Goal: Task Accomplishment & Management: Complete application form

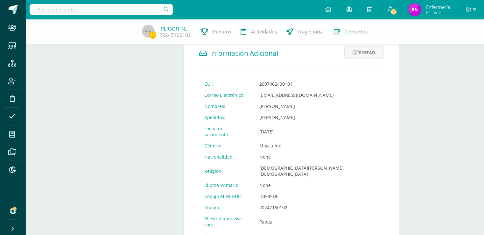
scroll to position [205, 0]
click at [156, 9] on input "text" at bounding box center [101, 9] width 143 height 11
type input "masrco domingues"
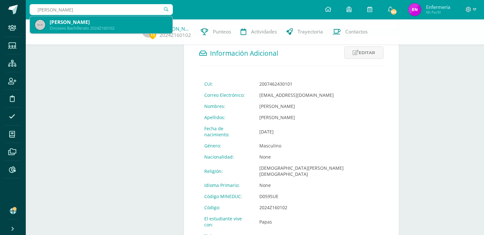
click at [114, 27] on div "Onceavo Bachillerato 2024Z160102" at bounding box center [109, 27] width 118 height 5
click at [115, 27] on div "11 Marco Domínguez 2024Z160102 Punteos Actividades Trayectoria Contactos" at bounding box center [242, 31] width 484 height 25
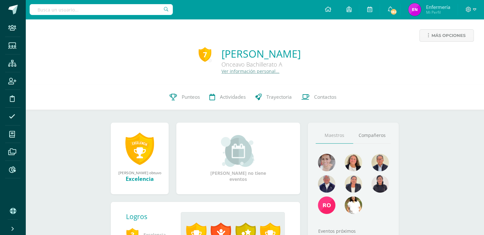
click at [222, 72] on link "Ver información personal..." at bounding box center [251, 71] width 58 height 6
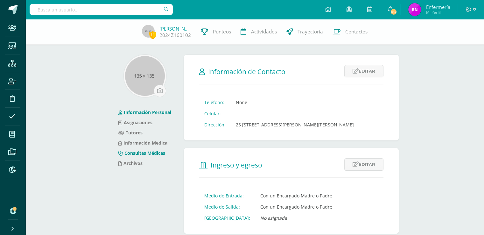
click at [160, 153] on link "Consultas Médicas" at bounding box center [141, 153] width 47 height 6
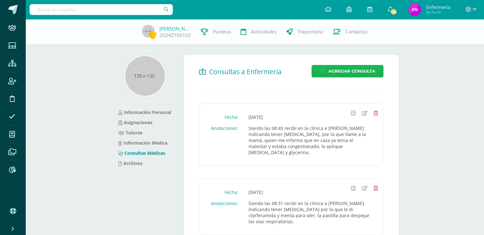
click at [350, 73] on span "Agregar Consulta" at bounding box center [351, 71] width 47 height 12
click at [351, 73] on div "Agregar consulta Fecha 2025-10-14 October, 2025 Mo Tu We Th Fr Sa Su 29 30 1 2 …" at bounding box center [242, 118] width 479 height 146
click at [359, 70] on span "Agregar Consulta" at bounding box center [351, 71] width 47 height 12
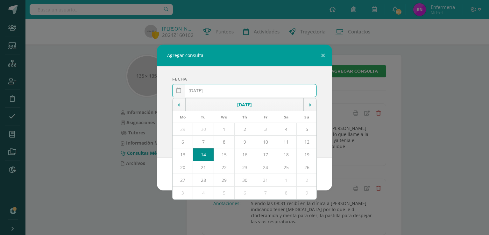
click at [205, 90] on input "2025-10-14" at bounding box center [245, 90] width 144 height 12
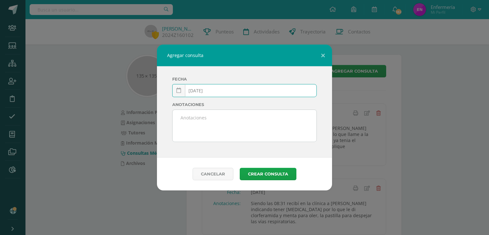
click at [212, 91] on input "2025-03-14" at bounding box center [245, 90] width 144 height 12
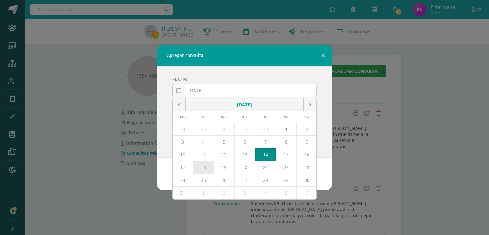
click at [208, 166] on td "18" at bounding box center [203, 167] width 21 height 13
type input "[DATE]"
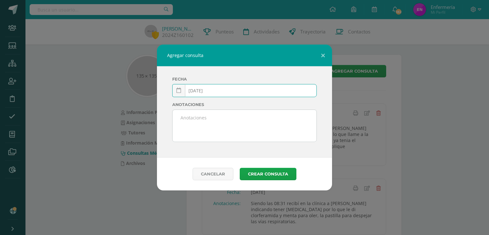
click at [207, 126] on textarea at bounding box center [245, 126] width 144 height 32
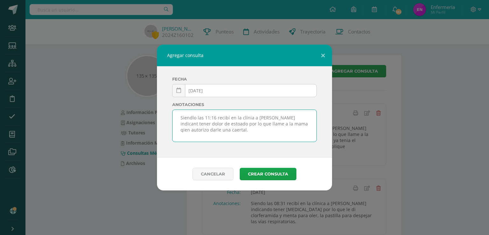
click at [192, 117] on textarea "Siendlo las 11:16 recibí en la clínia a Marco indicant tener dolor de estoado p…" at bounding box center [245, 126] width 144 height 32
click at [246, 117] on textarea "Siendo las 11:16 recibí en la clínia a Marco indicant tener dolor de estoado po…" at bounding box center [245, 126] width 144 height 32
click at [287, 118] on textarea "Siendo las 11:16 recibí en la clínica a Marco indicant tener dolor de estoado p…" at bounding box center [245, 126] width 144 height 32
drag, startPoint x: 208, startPoint y: 125, endPoint x: 212, endPoint y: 125, distance: 4.5
click at [209, 125] on textarea "Siendo las 11:16 recibí en la clínica a Marco indicando tener dolor de estoado …" at bounding box center [245, 126] width 144 height 32
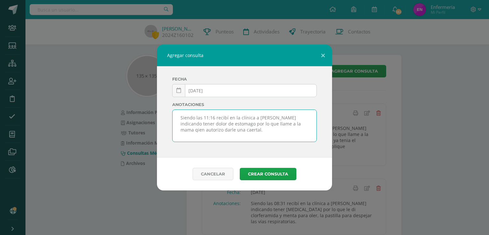
click at [278, 124] on textarea "Siendo las 11:16 recibí en la clínica a Marco indicando tener dolor de estomago…" at bounding box center [245, 126] width 144 height 32
click at [280, 123] on textarea "Siendo las 11:16 recibí en la clínica a Marco indicando tener dolor de estomago…" at bounding box center [245, 126] width 144 height 32
click at [224, 130] on textarea "Siendo las 11:16 recibí en la clínica a Marco indicando tener dolor de estomago…" at bounding box center [245, 126] width 144 height 32
type textarea "Siendo las 11:16 recibí en la clínica a Marco indicando tener dolor de estomago…"
drag, startPoint x: 283, startPoint y: 172, endPoint x: 286, endPoint y: 172, distance: 3.5
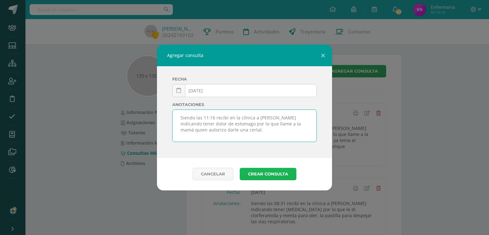
click at [286, 172] on button "Crear consulta" at bounding box center [268, 174] width 57 height 12
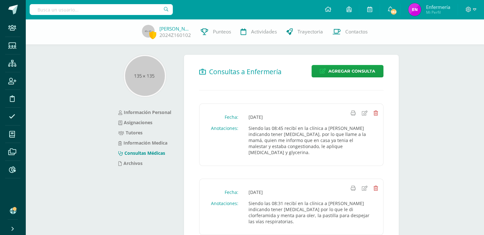
click at [135, 11] on input "text" at bounding box center [101, 9] width 143 height 11
type input "marco dominguez"
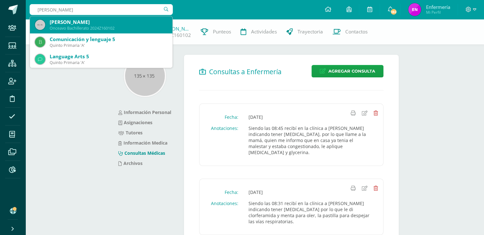
click at [121, 27] on div "Onceavo Bachillerato 2024Z160102" at bounding box center [109, 27] width 118 height 5
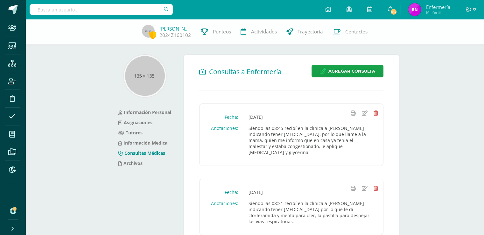
click at [121, 27] on div "Marco Domínguez 2024Z160102 Punteos Actividades Trayectoria Contactos" at bounding box center [242, 31] width 484 height 25
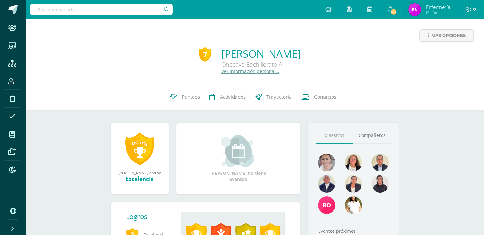
click at [214, 74] on div "Más opciones 7 [PERSON_NAME] Onceavo Bachillerato A Ver información personal..." at bounding box center [254, 51] width 459 height 65
click at [222, 73] on link "Ver información personal..." at bounding box center [251, 71] width 58 height 6
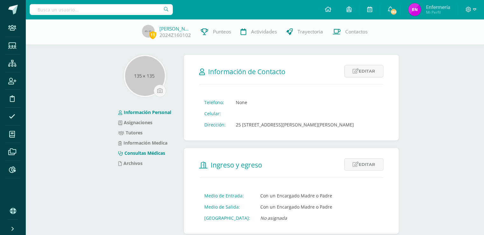
click at [148, 153] on link "Consultas Médicas" at bounding box center [141, 153] width 47 height 6
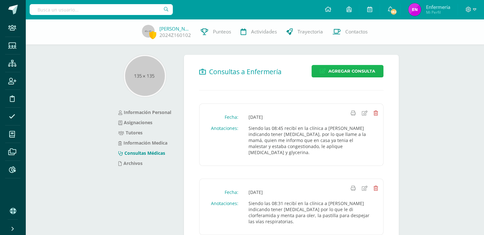
click at [340, 72] on span "Agregar Consulta" at bounding box center [351, 71] width 47 height 12
click at [348, 72] on span "Agregar Consulta" at bounding box center [351, 71] width 47 height 12
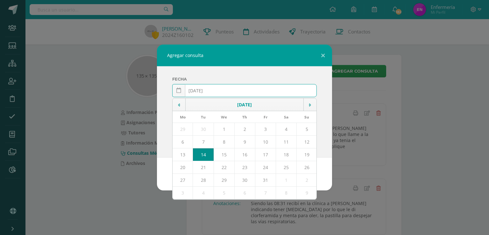
click at [205, 90] on input "2025-10-14" at bounding box center [245, 90] width 144 height 12
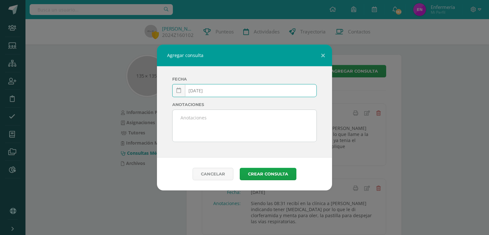
click at [212, 90] on input "2025-03-14" at bounding box center [245, 90] width 144 height 12
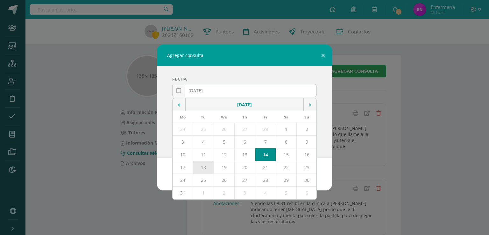
click at [210, 168] on td "18" at bounding box center [203, 167] width 21 height 13
type input "[DATE]"
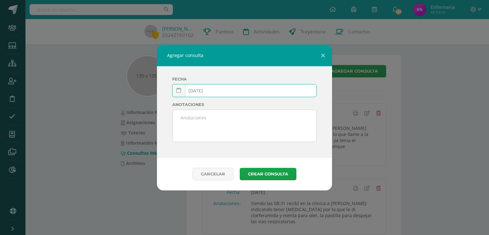
click at [187, 123] on textarea at bounding box center [245, 126] width 144 height 32
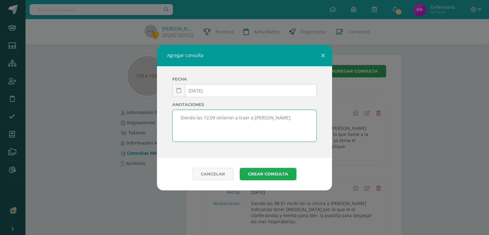
type textarea "Siendo las 12:09 vinieron a traer a Marco."
click at [264, 172] on button "Crear consulta" at bounding box center [268, 174] width 57 height 12
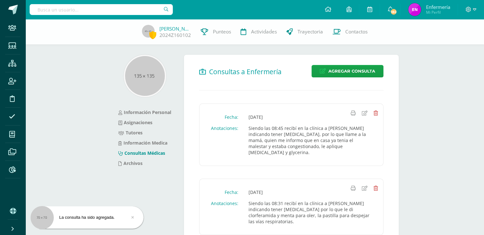
click at [88, 8] on input "text" at bounding box center [101, 9] width 143 height 11
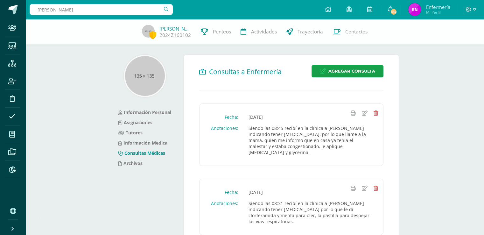
type input "rebeca argueta"
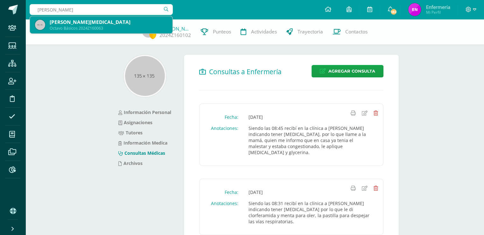
click at [87, 28] on div "Octavo Básicos 2024Z160063" at bounding box center [109, 27] width 118 height 5
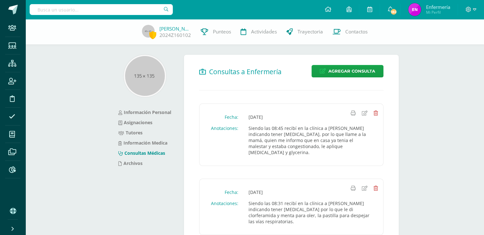
click at [87, 28] on div "Marco Domínguez 2024Z160102 Punteos Actividades Trayectoria Contactos" at bounding box center [242, 31] width 484 height 25
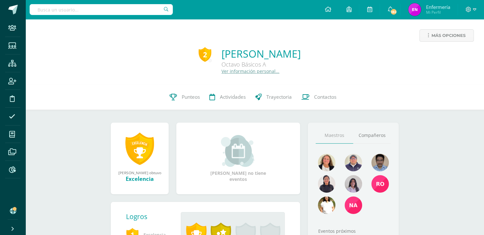
click at [222, 72] on link "Ver información personal..." at bounding box center [251, 71] width 58 height 6
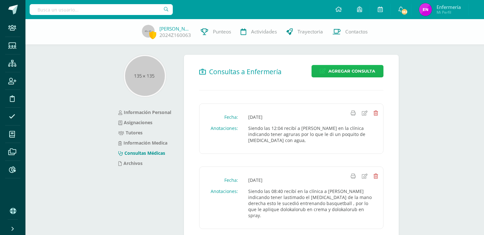
click at [354, 74] on span "Agregar Consulta" at bounding box center [351, 71] width 47 height 12
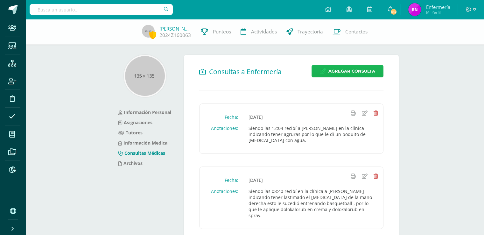
click at [358, 72] on span "Agregar Consulta" at bounding box center [351, 71] width 47 height 12
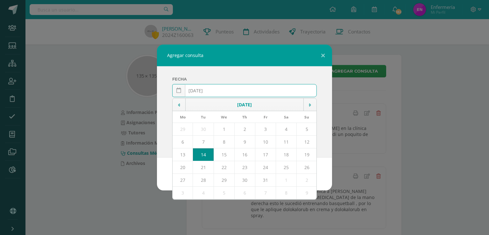
click at [205, 89] on input "[DATE]" at bounding box center [245, 90] width 144 height 12
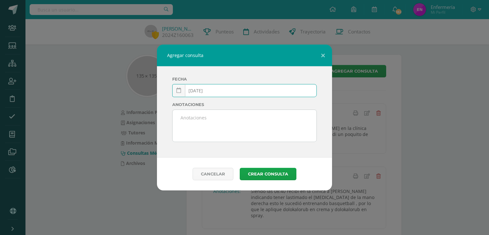
click at [210, 90] on input "2025-03-14" at bounding box center [245, 90] width 144 height 12
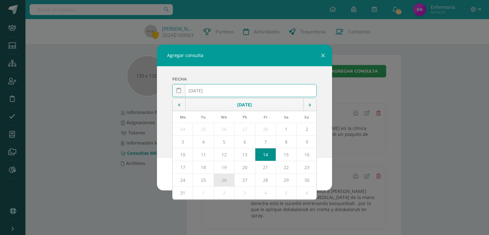
click at [201, 168] on td "18" at bounding box center [203, 167] width 21 height 13
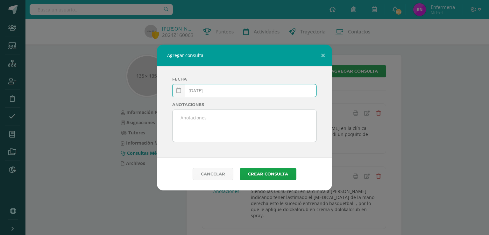
type input "2025-03-18"
click at [199, 133] on textarea at bounding box center [245, 126] width 144 height 32
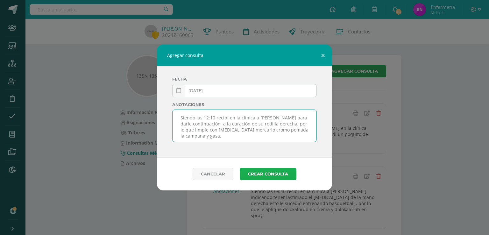
type textarea "Siendo las 12:10 recibí en la clínica a Rebeca para darle continuación a la cur…"
click at [262, 174] on button "Crear consulta" at bounding box center [268, 174] width 57 height 12
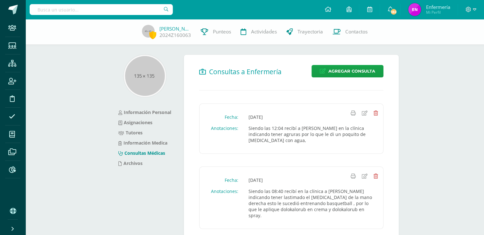
click at [143, 10] on input "text" at bounding box center [101, 9] width 143 height 11
click at [124, 11] on input "text" at bounding box center [101, 9] width 143 height 11
type input "[PERSON_NAME]"
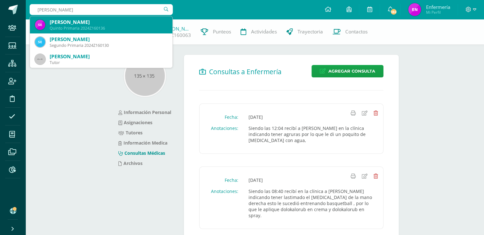
click at [82, 29] on div "Quinto Primaria 2024Z160136" at bounding box center [109, 27] width 118 height 5
click at [82, 29] on div "Rebeca Argueta 2024Z160063 Punteos Actividades Trayectoria Contactos" at bounding box center [242, 31] width 484 height 25
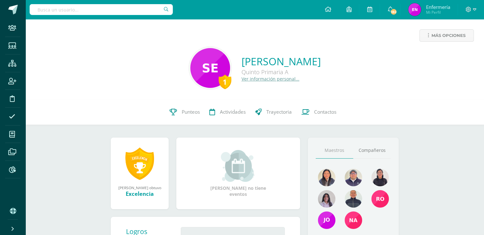
click at [250, 79] on link "Ver información personal..." at bounding box center [271, 79] width 58 height 6
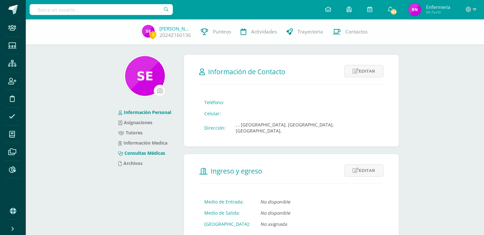
click at [153, 152] on link "Consultas Médicas" at bounding box center [141, 153] width 47 height 6
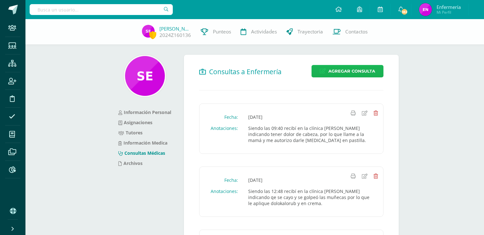
click at [355, 74] on span "Agregar Consulta" at bounding box center [351, 71] width 47 height 12
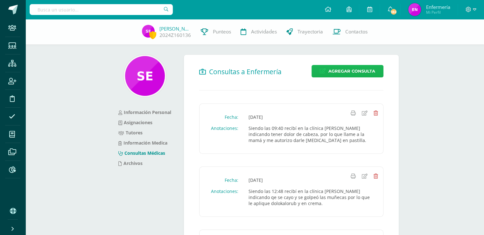
click at [357, 68] on span "Agregar Consulta" at bounding box center [351, 71] width 47 height 12
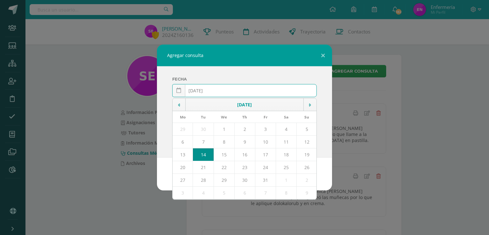
click at [205, 90] on input "[DATE]" at bounding box center [245, 90] width 144 height 12
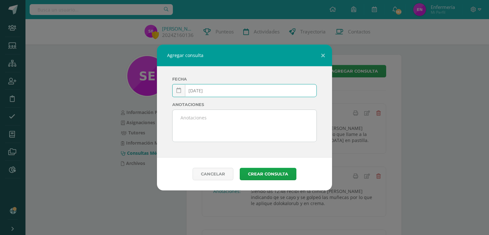
click at [209, 92] on input "2025-03-14" at bounding box center [245, 90] width 144 height 12
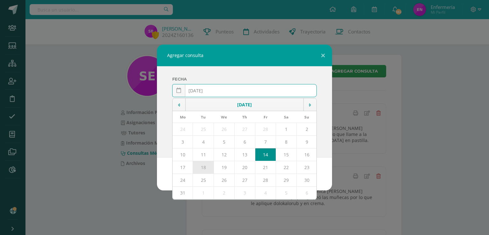
click at [206, 168] on td "18" at bounding box center [203, 167] width 21 height 13
type input "2025-03-18"
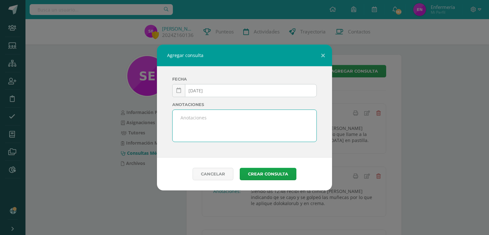
click at [202, 135] on textarea at bounding box center [245, 126] width 144 height 32
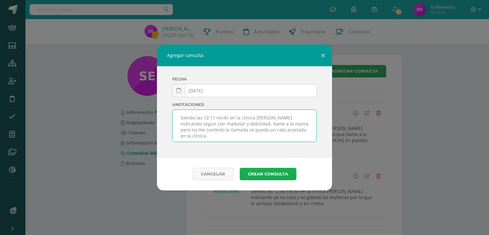
type textarea "Siendo las 12:11 recibí en la clínica a Sebastián indicando seguir con malestar…"
click at [268, 173] on button "Crear consulta" at bounding box center [268, 174] width 57 height 12
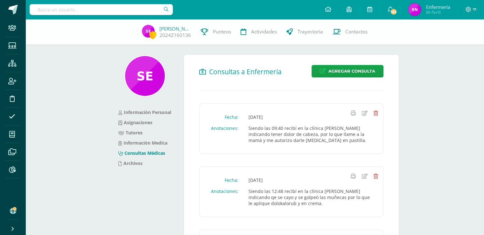
click at [112, 10] on input "text" at bounding box center [101, 9] width 143 height 11
type input "mia espinoza"
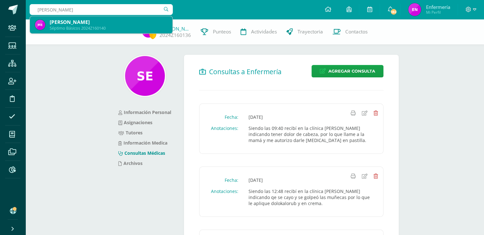
click at [104, 26] on div "Séptimo Básicos 2024Z160140" at bounding box center [109, 27] width 118 height 5
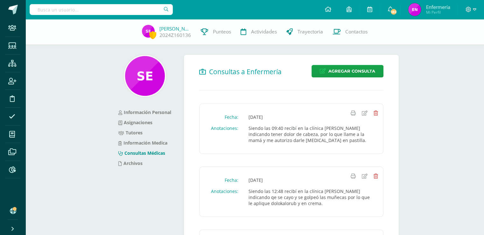
click at [105, 24] on div "Sebastián Estrada 2024Z160136 Punteos Actividades Trayectoria Contactos" at bounding box center [242, 31] width 484 height 25
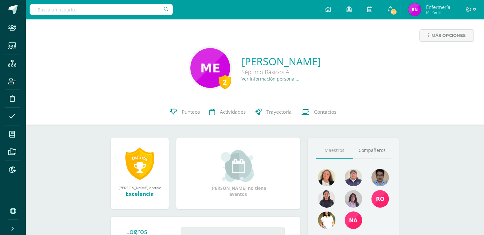
click at [248, 80] on link "Ver información personal..." at bounding box center [271, 79] width 58 height 6
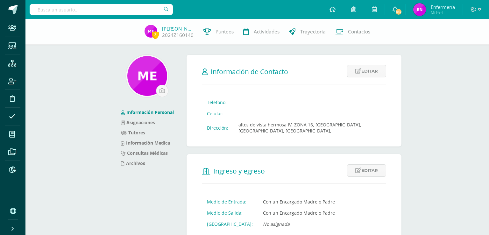
click at [248, 80] on form "Información de Contacto Editar Cancelar Guardar Teléfono: Celular: Dirección: […" at bounding box center [294, 101] width 215 height 92
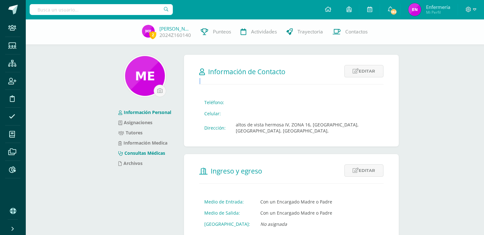
click at [150, 153] on link "Consultas Médicas" at bounding box center [141, 153] width 47 height 6
click at [152, 152] on link "Consultas Médicas" at bounding box center [141, 153] width 47 height 6
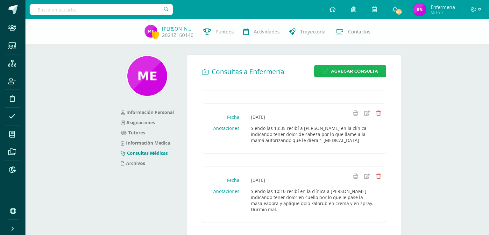
click at [355, 69] on span "Agregar Consulta" at bounding box center [354, 71] width 47 height 12
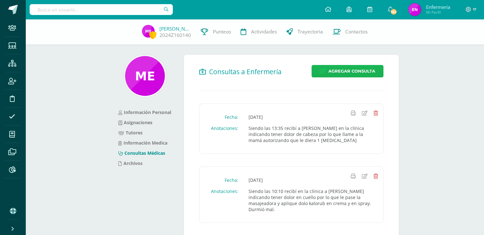
click at [349, 73] on span "Agregar Consulta" at bounding box center [351, 71] width 47 height 12
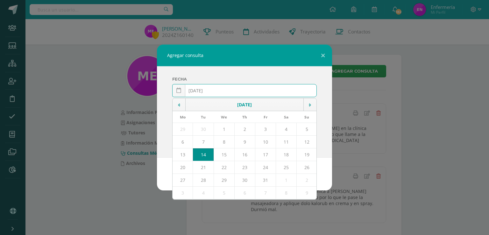
click at [204, 91] on input "2025-10-14" at bounding box center [245, 90] width 144 height 12
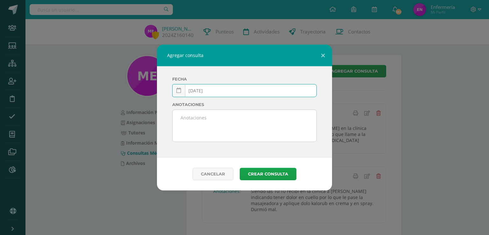
click at [214, 93] on input "2025-03-14" at bounding box center [245, 90] width 144 height 12
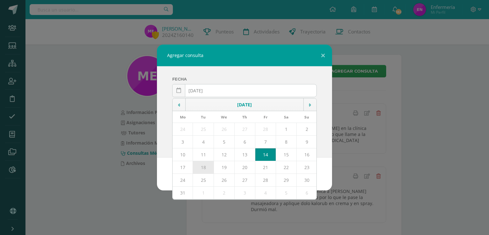
click at [207, 167] on td "18" at bounding box center [203, 167] width 21 height 13
type input "2025-03-18"
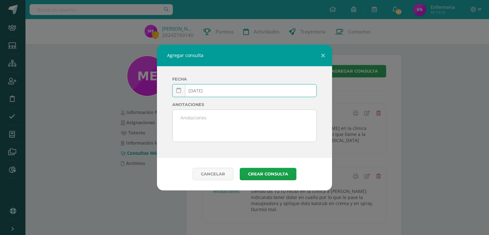
click at [206, 116] on textarea at bounding box center [245, 126] width 144 height 32
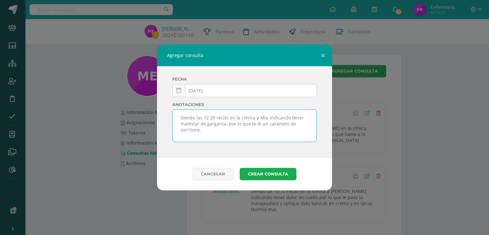
type textarea "Siendo las 12:20 recibí en la clínica a Mía indicando tener malestar de gargant…"
click at [279, 173] on button "Crear consulta" at bounding box center [268, 174] width 57 height 12
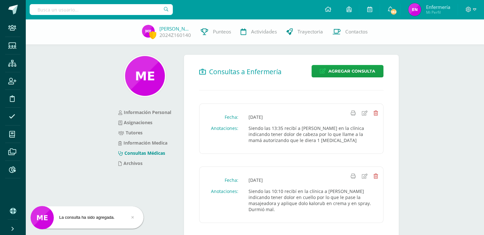
click at [141, 11] on input "text" at bounding box center [101, 9] width 143 height 11
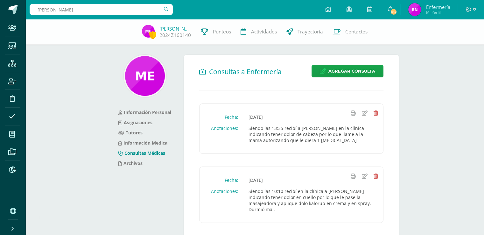
type input "anika mazariegos"
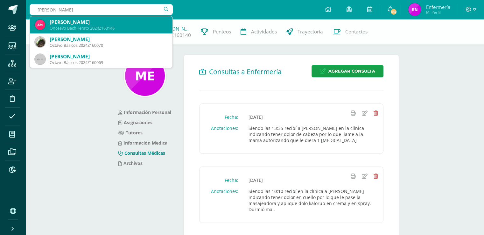
click at [116, 30] on div "Onceavo Bachillerato 2024Z160146" at bounding box center [109, 27] width 118 height 5
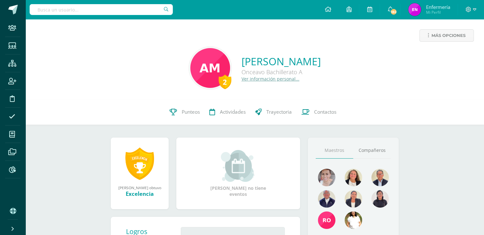
click at [252, 81] on link "Ver información personal..." at bounding box center [271, 79] width 58 height 6
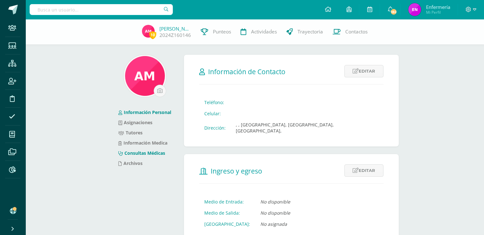
click at [153, 153] on link "Consultas Médicas" at bounding box center [141, 153] width 47 height 6
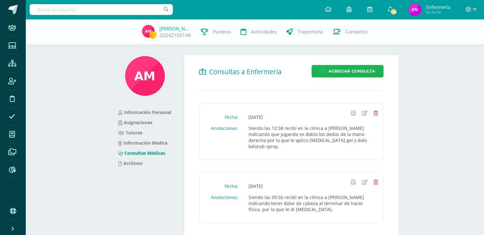
click at [354, 75] on span "Agregar Consulta" at bounding box center [351, 71] width 47 height 12
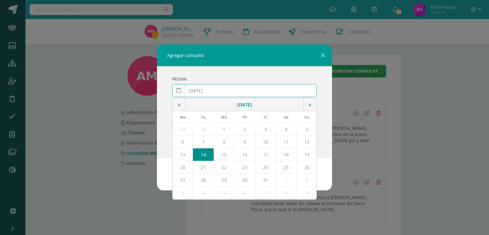
click at [205, 90] on input "2025-10-14" at bounding box center [245, 90] width 144 height 12
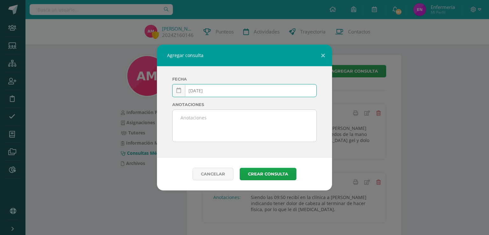
click at [219, 93] on input "2025-03-14" at bounding box center [245, 90] width 144 height 12
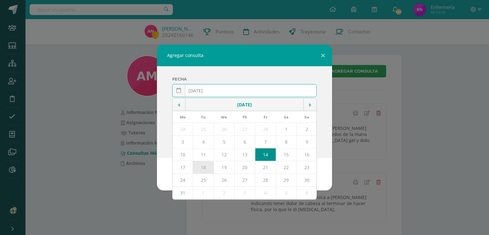
click at [206, 171] on td "18" at bounding box center [203, 167] width 21 height 13
type input "[DATE]"
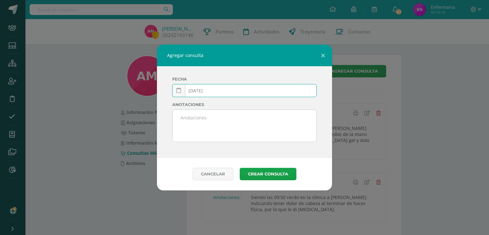
click at [210, 130] on textarea at bounding box center [245, 126] width 144 height 32
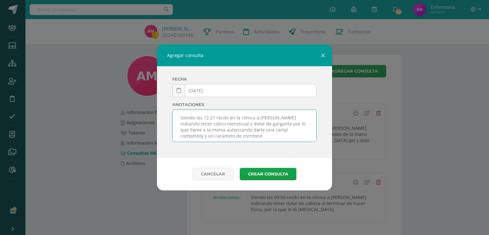
click at [276, 117] on textarea "Siendo las 12:21 recibí en la clínica a Anika indiando tener colico menstrual y…" at bounding box center [245, 126] width 144 height 32
click at [265, 130] on textarea "Siendo las 12:21 recibí en la clínica a Anika indciando tener cólico menstrual …" at bounding box center [245, 126] width 144 height 32
click at [280, 131] on textarea "Siendo las 12:21 recibí en la clínica a Anika indciando tener cólico menstrual …" at bounding box center [245, 126] width 144 height 32
type textarea "Siendo las 12:21 recibí en la clínica a Anika indciando tener cólico menstrual …"
click at [267, 172] on button "Crear consulta" at bounding box center [268, 174] width 57 height 12
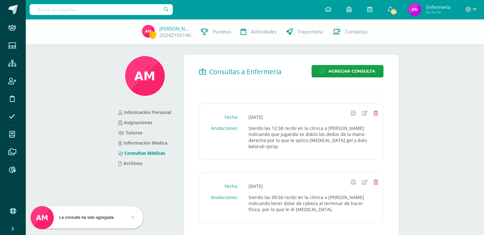
click at [82, 10] on input "text" at bounding box center [101, 9] width 143 height 11
type input "fredy lopez"
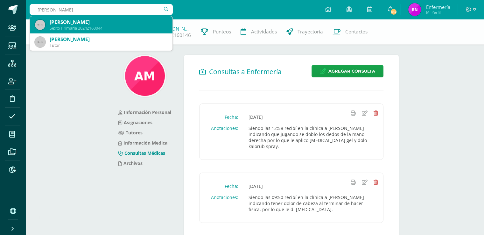
click at [82, 25] on div "Sexto Primaria 2024Z160044" at bounding box center [109, 27] width 118 height 5
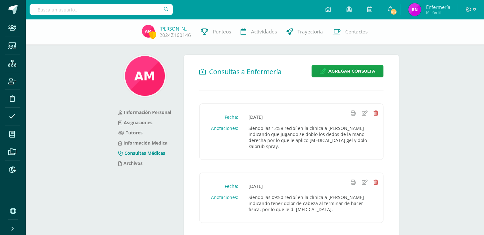
click at [82, 25] on div "Anika Mazariegos 2024Z160146 Punteos Actividades Trayectoria Contactos" at bounding box center [242, 31] width 484 height 25
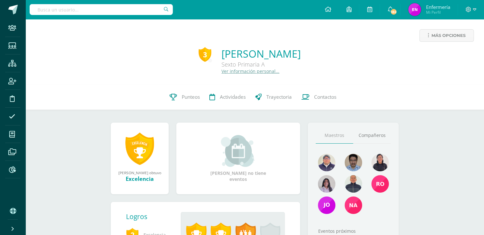
click at [222, 73] on link "Ver información personal..." at bounding box center [251, 71] width 58 height 6
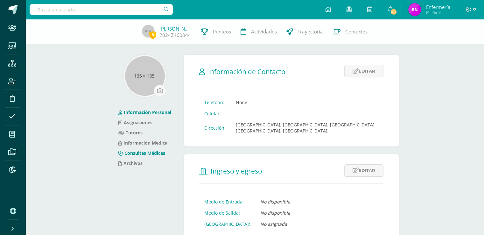
click at [153, 151] on link "Consultas Médicas" at bounding box center [141, 153] width 47 height 6
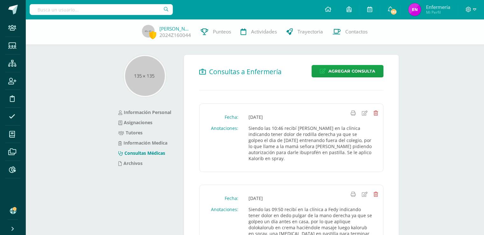
click at [65, 8] on input "text" at bounding box center [101, 9] width 143 height 11
type input "fredy lopez"
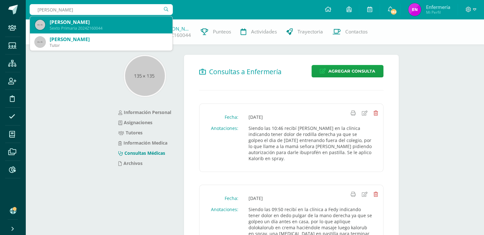
click at [78, 28] on div "Sexto Primaria 2024Z160044" at bounding box center [109, 27] width 118 height 5
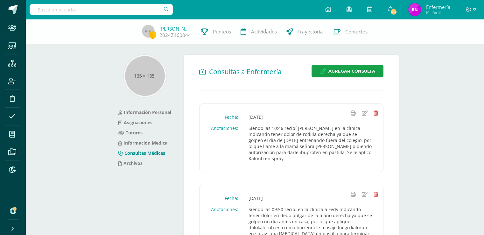
click at [78, 28] on div "[PERSON_NAME] 2024Z160044 Punteos Actividades Trayectoria Contactos" at bounding box center [242, 31] width 484 height 25
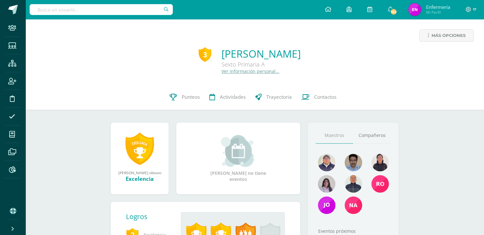
click at [230, 71] on link "Ver información personal..." at bounding box center [251, 71] width 58 height 6
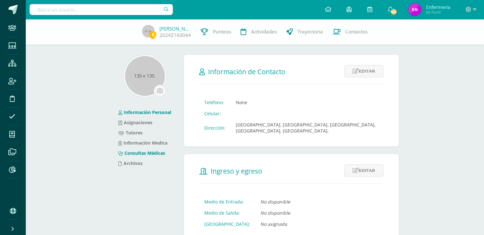
click at [159, 152] on link "Consultas Médicas" at bounding box center [141, 153] width 47 height 6
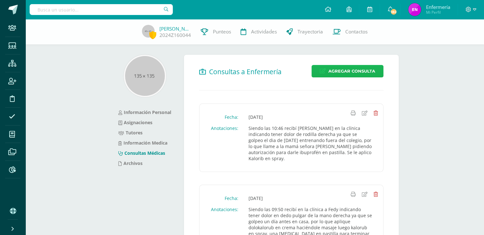
click at [355, 69] on span "Agregar Consulta" at bounding box center [351, 71] width 47 height 12
click at [354, 69] on span "Agregar Consulta" at bounding box center [351, 71] width 47 height 12
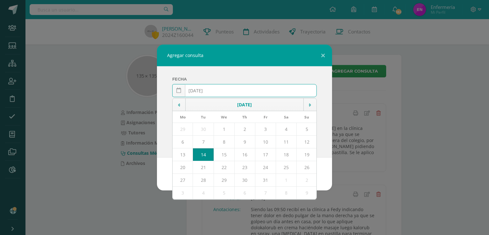
click at [204, 90] on input "[DATE]" at bounding box center [245, 90] width 144 height 12
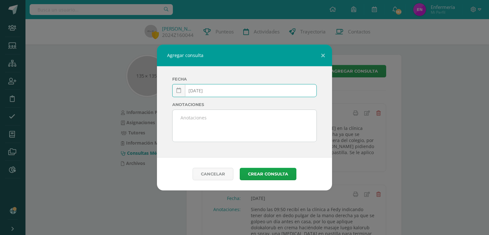
click at [211, 88] on input "[DATE]" at bounding box center [245, 90] width 144 height 12
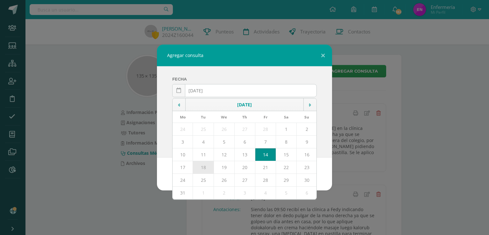
click at [208, 166] on td "18" at bounding box center [203, 167] width 21 height 13
type input "[DATE]"
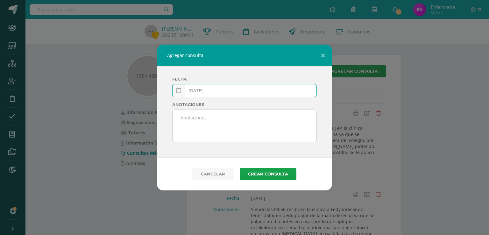
click at [201, 119] on textarea at bounding box center [245, 126] width 144 height 32
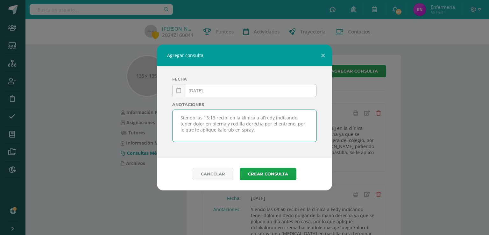
click at [241, 117] on textarea "Siendo las 13:13 recibí en la klínica a aFredy indicando tener dolor en pierna …" at bounding box center [245, 126] width 144 height 32
click at [259, 117] on textarea "Siendo las 13:13 recibí en la clínica a aFredy indicando tener dolor en pierna …" at bounding box center [245, 126] width 144 height 32
type textarea "Siendo las 13:13 recibí en la clínica a Fredy indicando tener dolor en pierna y…"
click at [259, 173] on button "Crear consulta" at bounding box center [268, 174] width 57 height 12
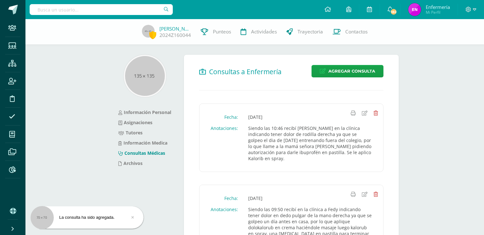
click at [142, 11] on input "text" at bounding box center [101, 9] width 143 height 11
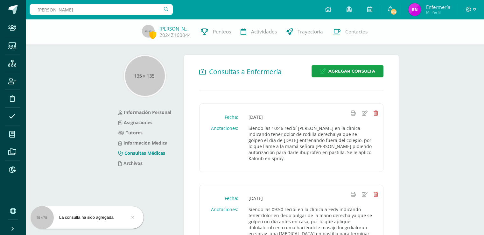
type input "sebastian estrada"
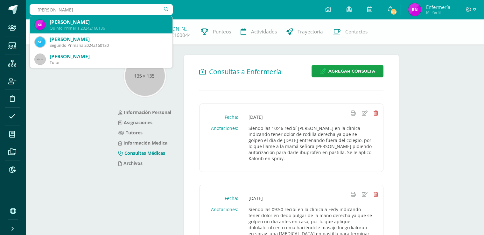
click at [83, 25] on div "Sebastián Estrada Roldán" at bounding box center [109, 22] width 118 height 7
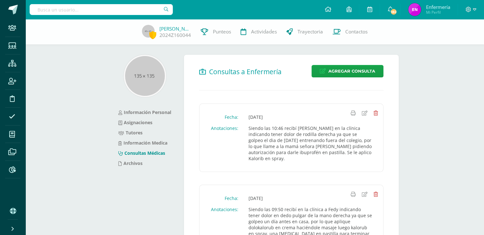
click at [83, 25] on div "Fredy López 2024Z160044 Punteos Actividades Trayectoria Contactos" at bounding box center [242, 31] width 484 height 25
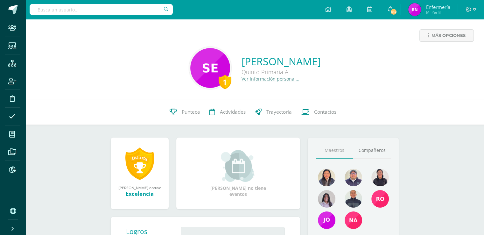
click at [260, 80] on link "Ver información personal..." at bounding box center [271, 79] width 58 height 6
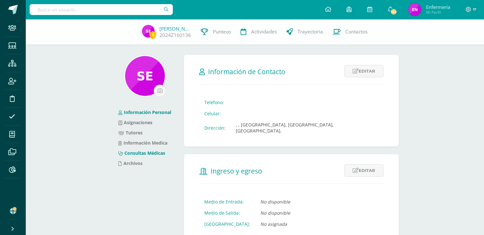
click at [155, 154] on link "Consultas Médicas" at bounding box center [141, 153] width 47 height 6
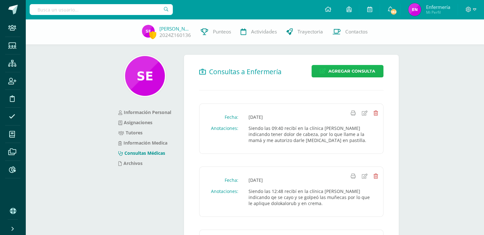
click at [346, 70] on span "Agregar Consulta" at bounding box center [351, 71] width 47 height 12
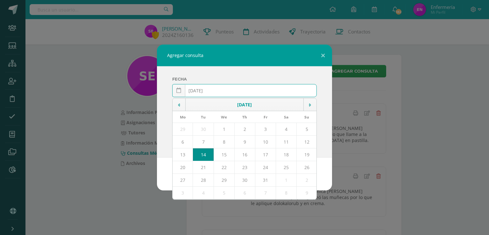
click at [204, 91] on input "2025-10-14" at bounding box center [245, 90] width 144 height 12
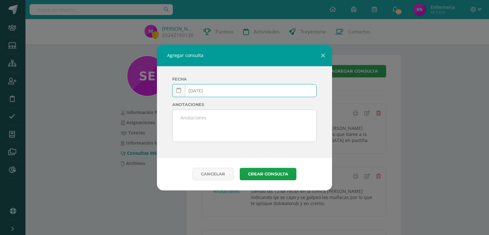
click at [206, 89] on input "2025-03-14" at bounding box center [245, 90] width 144 height 12
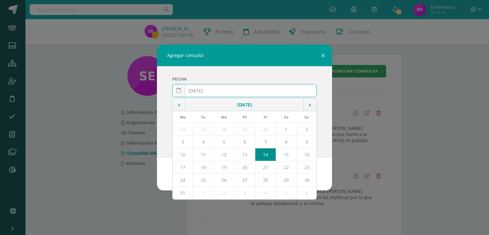
click at [213, 92] on input "2025-03-14" at bounding box center [245, 90] width 144 height 12
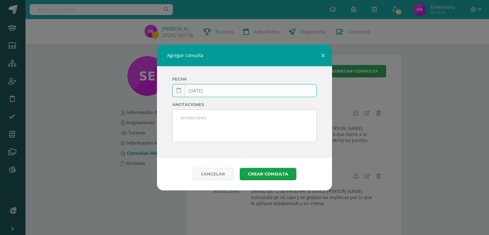
click at [210, 91] on input "2025-03-14" at bounding box center [245, 90] width 144 height 12
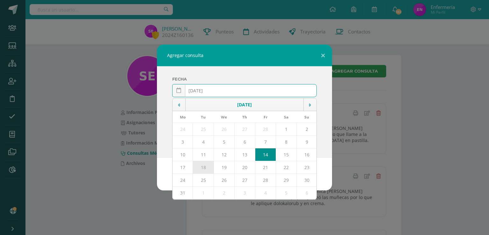
click at [208, 168] on td "18" at bounding box center [203, 167] width 21 height 13
type input "2025-03-18"
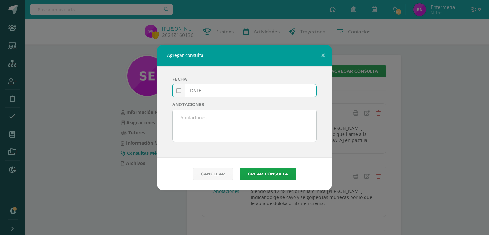
click at [214, 120] on textarea at bounding box center [245, 126] width 144 height 32
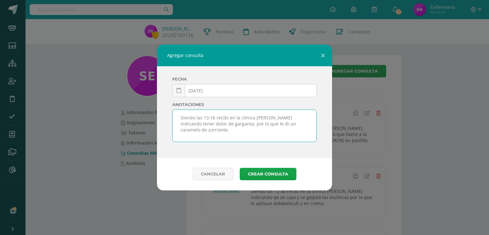
click at [199, 129] on textarea "Siendo las 13:16 recibí en la clínica a sebastian indicando tener dolor de garg…" at bounding box center [245, 126] width 144 height 32
click at [258, 117] on textarea "Siendo las 13:16 recibí en la clínica a sebastian indicando tener dolor de garg…" at bounding box center [245, 126] width 144 height 32
type textarea "Siendo las 13:16 recibí en la clínica a Sebastian indicando tener dolor de garg…"
drag, startPoint x: 271, startPoint y: 116, endPoint x: 121, endPoint y: 150, distance: 154.4
click at [121, 150] on div "Agregar consulta Fecha 2025-03-18 March, 2025 Mo Tu We Th Fr Sa Su 24 25 26 27 …" at bounding box center [245, 118] width 484 height 146
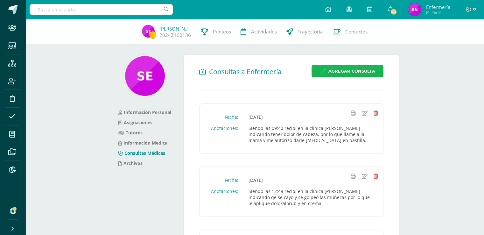
click at [372, 69] on span "Agregar Consulta" at bounding box center [351, 71] width 47 height 12
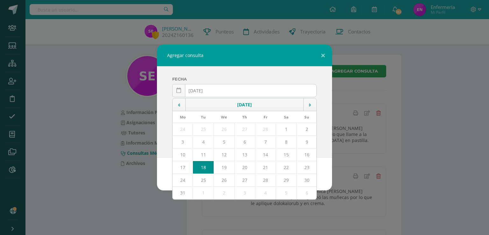
click at [213, 166] on td "18" at bounding box center [203, 167] width 21 height 13
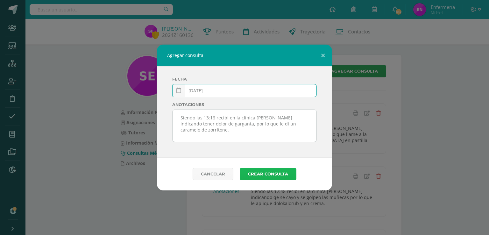
click at [266, 174] on button "Crear consulta" at bounding box center [268, 174] width 57 height 12
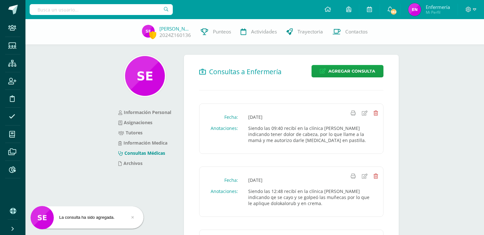
click at [108, 10] on input "text" at bounding box center [101, 9] width 143 height 11
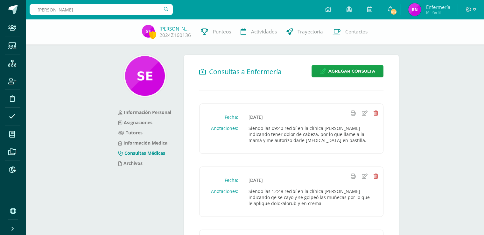
type input "[PERSON_NAME]"
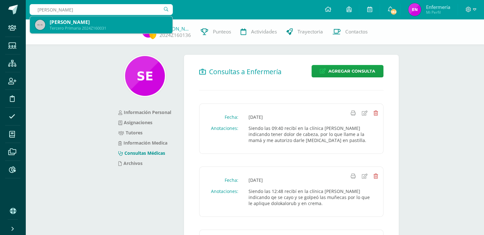
click at [86, 26] on div "Tercero Primaria 2024Z160031" at bounding box center [109, 27] width 118 height 5
click at [86, 26] on div "[PERSON_NAME] 2024Z160136 Punteos Actividades Trayectoria Contactos" at bounding box center [242, 31] width 484 height 25
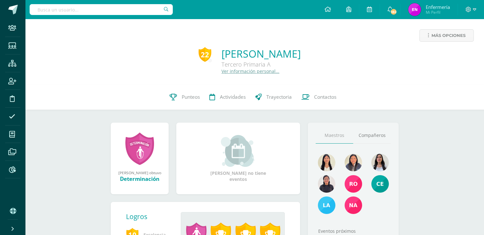
click at [222, 73] on link "Ver información personal..." at bounding box center [251, 71] width 58 height 6
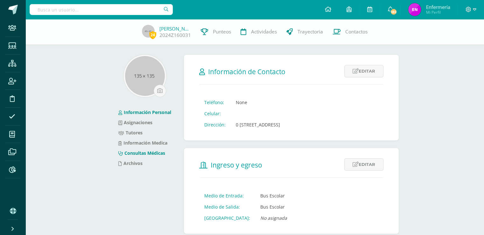
click at [142, 153] on link "Consultas Médicas" at bounding box center [141, 153] width 47 height 6
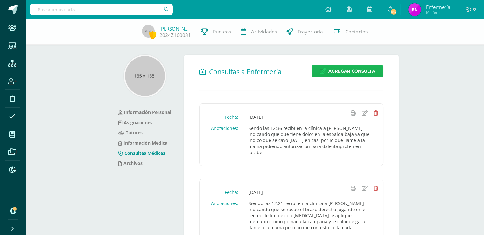
click at [339, 71] on span "Agregar Consulta" at bounding box center [351, 71] width 47 height 12
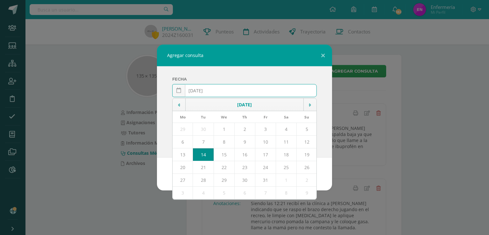
click at [204, 90] on input "[DATE]" at bounding box center [245, 90] width 144 height 12
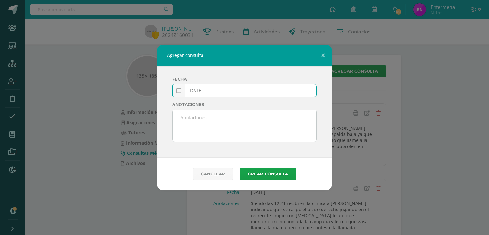
click at [213, 92] on input "2025-03-14" at bounding box center [245, 90] width 144 height 12
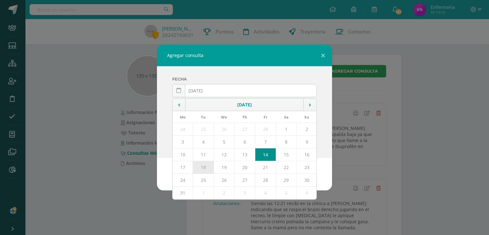
click at [204, 167] on td "18" at bounding box center [203, 167] width 21 height 13
type input "[DATE]"
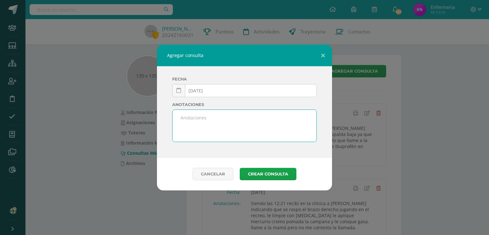
click at [195, 122] on textarea at bounding box center [245, 126] width 144 height 32
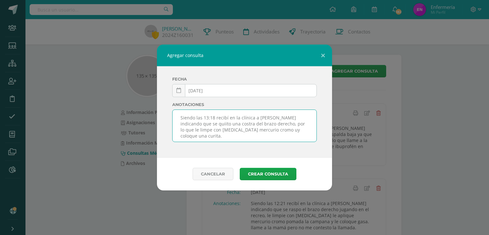
click at [193, 123] on textarea "Siendo las 13:18 recibí en la clínica a Isabella indicando que se quiito una co…" at bounding box center [245, 126] width 144 height 32
click at [297, 124] on textarea "Siendo las 13:18 recibí en la clínica a Isabella indicando que se quito una cos…" at bounding box center [245, 126] width 144 height 32
type textarea "Siendo las 13:18 recibí en la clínica a Isabella indicando que se quito una cos…"
click at [257, 170] on button "Crear consulta" at bounding box center [268, 174] width 57 height 12
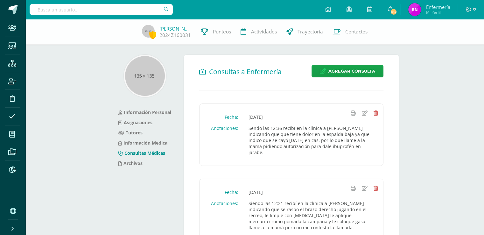
click at [113, 9] on input "text" at bounding box center [101, 9] width 143 height 11
click at [127, 10] on input "text" at bounding box center [101, 9] width 143 height 11
type input "[PERSON_NAME]"
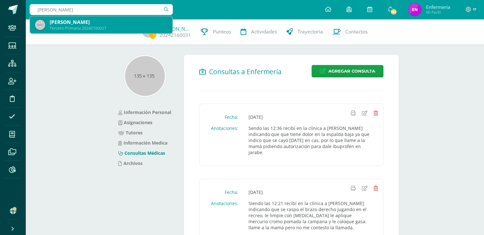
click at [94, 23] on div "[PERSON_NAME]" at bounding box center [109, 22] width 118 height 7
click at [93, 23] on div "[PERSON_NAME] 2024Z160031 Punteos Actividades Trayectoria Contactos" at bounding box center [242, 31] width 484 height 25
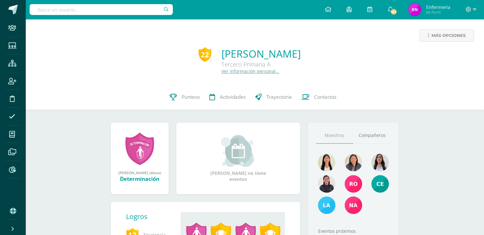
click at [222, 72] on link "Ver información personal..." at bounding box center [251, 71] width 58 height 6
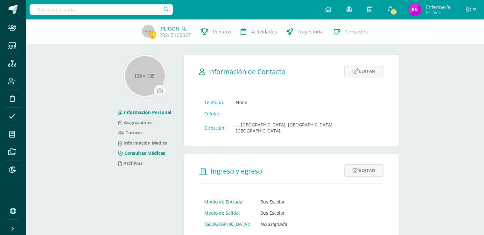
click at [146, 152] on link "Consultas Médicas" at bounding box center [141, 153] width 47 height 6
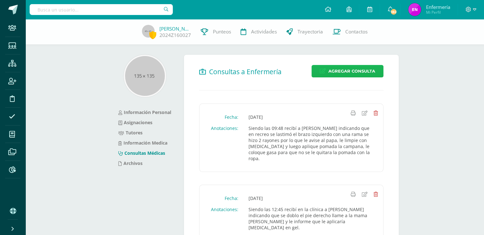
click at [358, 71] on span "Agregar Consulta" at bounding box center [351, 71] width 47 height 12
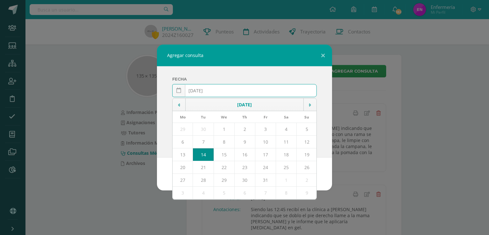
click at [204, 92] on input "[DATE]" at bounding box center [245, 90] width 144 height 12
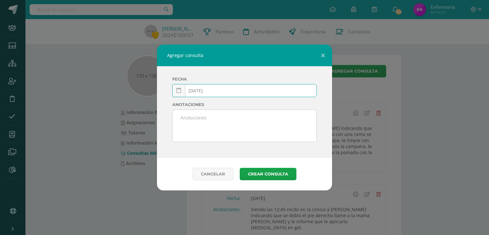
click at [211, 91] on input "2025-03-14" at bounding box center [245, 90] width 144 height 12
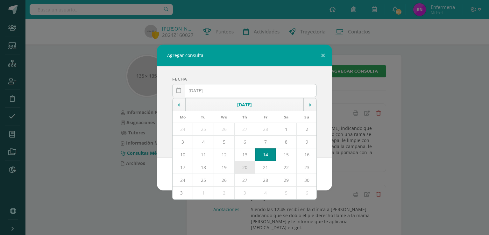
click at [247, 167] on td "20" at bounding box center [244, 167] width 21 height 13
type input "2025-03-20"
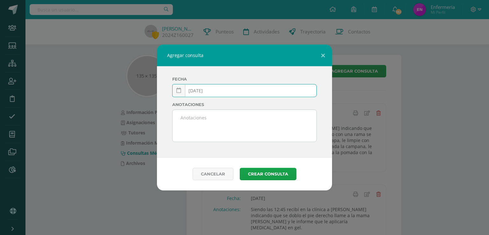
click at [212, 126] on textarea at bounding box center [245, 126] width 144 height 32
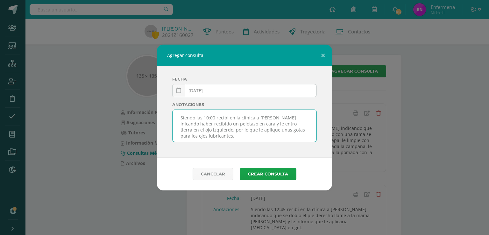
click at [275, 117] on textarea "Siendo las 10:00 recibí en la clínica a Naomi inicando haber recibido un pelota…" at bounding box center [245, 126] width 144 height 32
type textarea "Siendo las 10:00 recibí en la clínica a Naomi indicando haber recibido un pelot…"
click at [270, 173] on button "Crear consulta" at bounding box center [268, 174] width 57 height 12
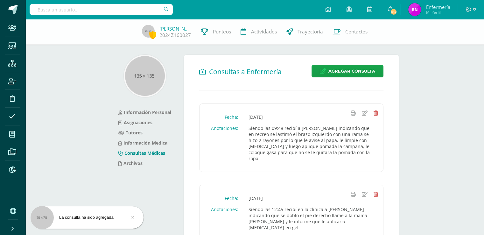
click at [123, 7] on input "text" at bounding box center [101, 9] width 143 height 11
type input "[PERSON_NAME]"
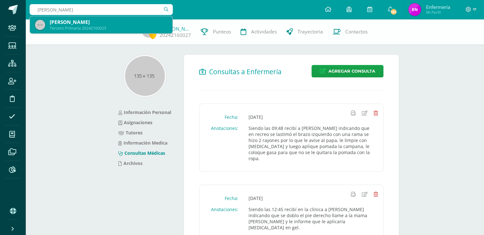
click at [92, 25] on div "[PERSON_NAME]" at bounding box center [109, 22] width 118 height 7
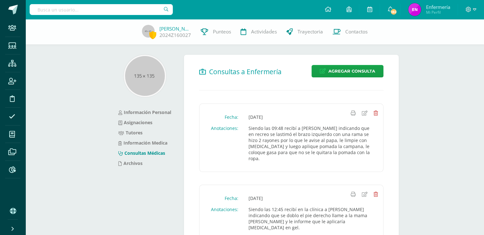
click at [92, 25] on div "Naomi Méndez 2024Z160027 Punteos Actividades Trayectoria Contactos" at bounding box center [242, 31] width 484 height 25
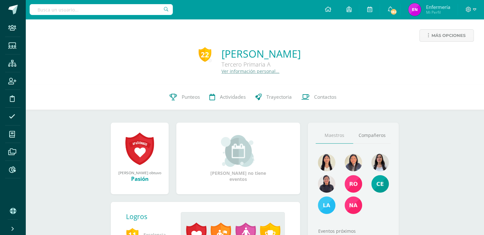
click at [241, 73] on link "Ver información personal..." at bounding box center [251, 71] width 58 height 6
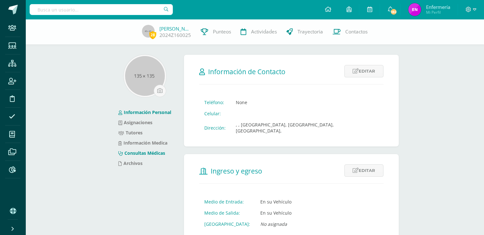
click at [151, 152] on link "Consultas Médicas" at bounding box center [141, 153] width 47 height 6
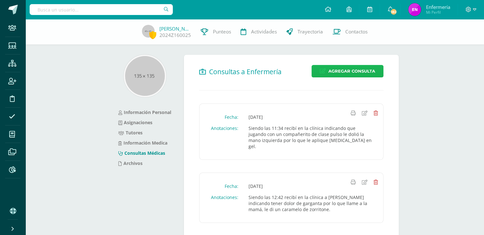
click at [344, 69] on span "Agregar Consulta" at bounding box center [351, 71] width 47 height 12
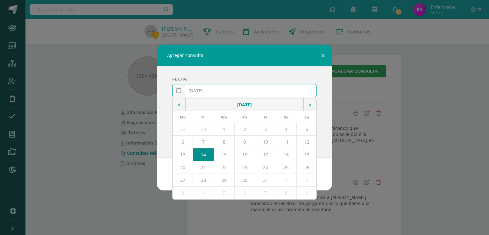
click at [205, 89] on input "[DATE]" at bounding box center [245, 90] width 144 height 12
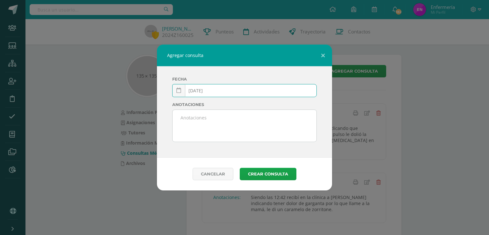
click at [210, 89] on input "2025-03-14" at bounding box center [245, 90] width 144 height 12
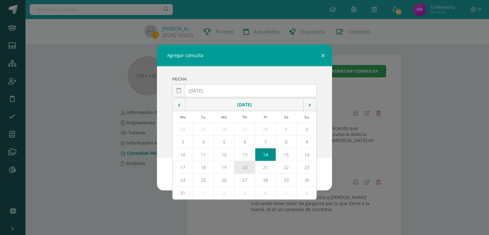
click at [243, 166] on td "20" at bounding box center [244, 167] width 21 height 13
type input "2025-03-20"
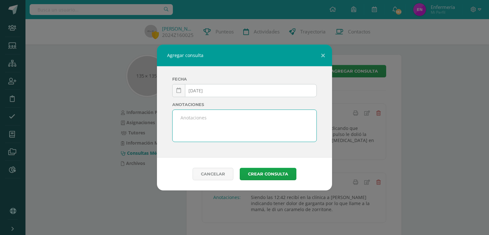
click at [197, 117] on textarea at bounding box center [245, 126] width 144 height 32
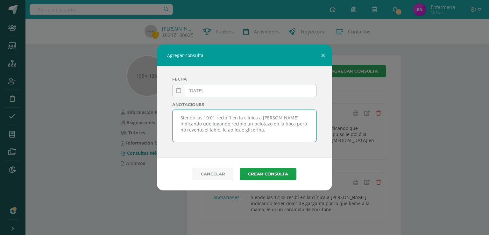
click at [226, 117] on textarea "Siendo las 10:01 recib´´i en la clínica a Rebeca indicando que jugando recibio …" at bounding box center [245, 126] width 144 height 32
click at [228, 118] on textarea "Siendo las 10:01 recibí´i en la clínica a Rebeca indicando que jugando recibio …" at bounding box center [245, 126] width 144 height 32
click at [229, 117] on textarea "Siendo las 10:01 recibíi en la clínica a Rebeca indicando que jugando recibio u…" at bounding box center [245, 126] width 144 height 32
click at [227, 117] on textarea "Siendo las 10:01 recibíí en la clínica a Rebeca indicando que jugando recibio u…" at bounding box center [245, 126] width 144 height 32
type textarea "Siendo las 10:01 recibí en la clínica a Rebeca indicando que jugando recibió un…"
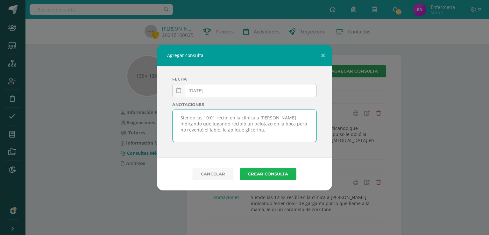
click at [269, 172] on button "Crear consulta" at bounding box center [268, 174] width 57 height 12
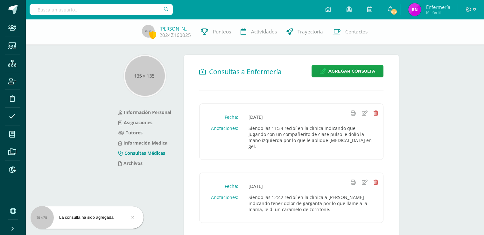
click at [137, 11] on input "text" at bounding box center [101, 9] width 143 height 11
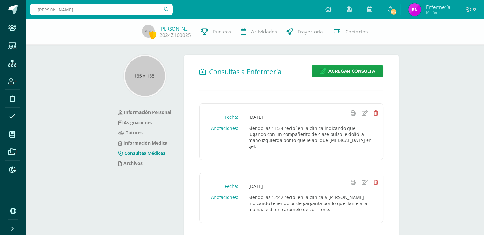
type input "[PERSON_NAME]"
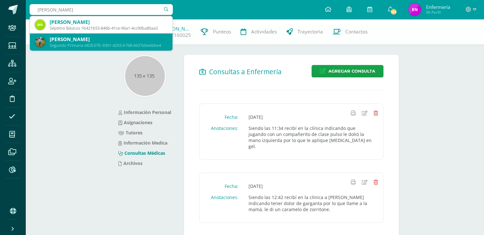
click at [90, 40] on div "[PERSON_NAME]" at bounding box center [109, 39] width 118 height 7
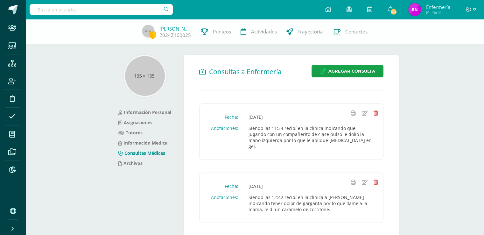
click at [90, 40] on div "[PERSON_NAME] 2024Z160025 Punteos Actividades Trayectoria Contactos" at bounding box center [242, 31] width 484 height 25
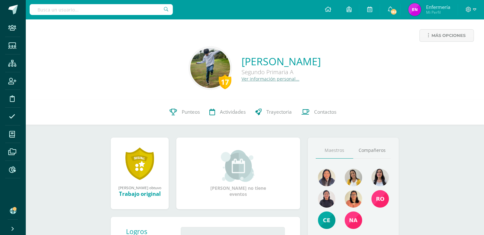
click at [242, 81] on link "Ver información personal..." at bounding box center [271, 79] width 58 height 6
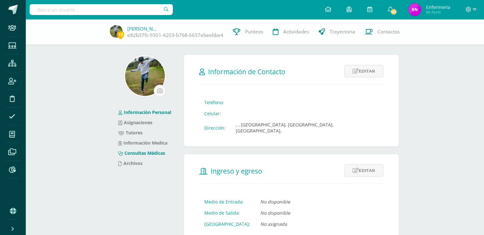
click at [152, 152] on link "Consultas Médicas" at bounding box center [141, 153] width 47 height 6
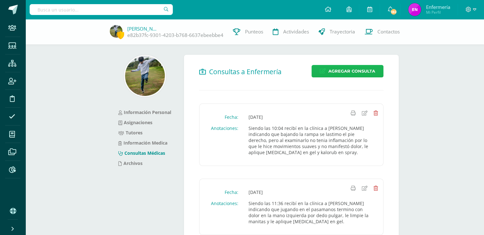
click at [350, 71] on span "Agregar Consulta" at bounding box center [351, 71] width 47 height 12
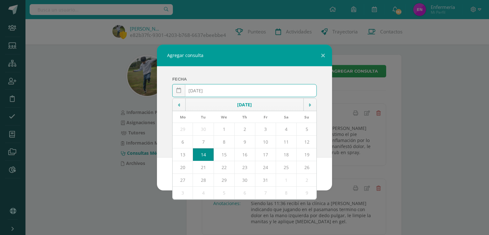
click at [214, 87] on input "[DATE]" at bounding box center [245, 90] width 144 height 12
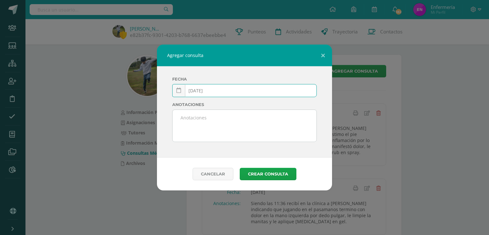
click at [205, 90] on input "[DATE]" at bounding box center [245, 90] width 144 height 12
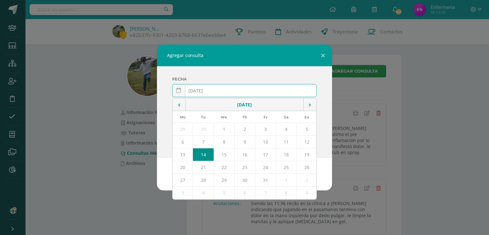
click at [215, 89] on input "2025-05-14" at bounding box center [245, 90] width 144 height 12
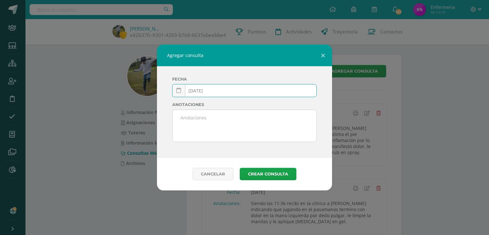
click at [204, 90] on input "2025-05-14" at bounding box center [245, 90] width 144 height 12
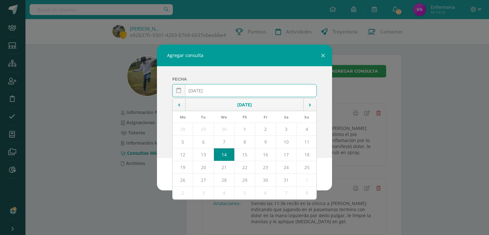
click at [211, 91] on input "2025-03-14" at bounding box center [245, 90] width 144 height 12
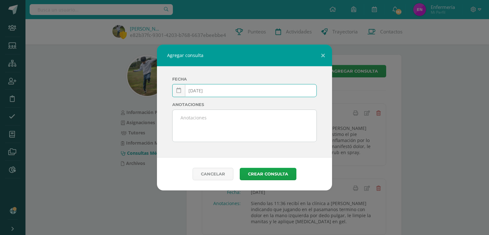
click at [209, 91] on input "2025-03-14" at bounding box center [245, 90] width 144 height 12
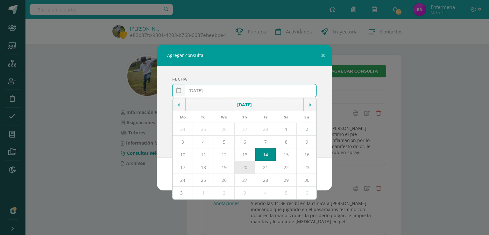
click at [249, 168] on td "20" at bounding box center [244, 167] width 21 height 13
type input "[DATE]"
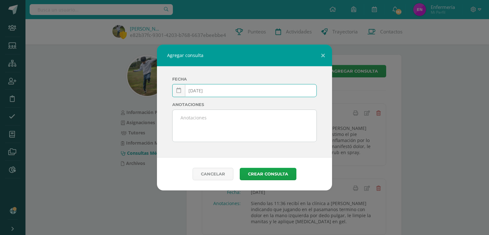
click at [196, 126] on textarea at bounding box center [245, 126] width 144 height 32
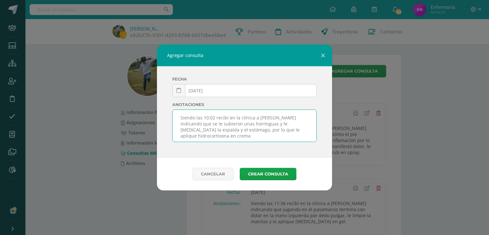
click at [270, 130] on textarea "Siendo las 10:02 recibí en la clínica a José Mateo indicando que se le subieron…" at bounding box center [245, 126] width 144 height 32
click at [248, 123] on textarea "Siendo las 10:02 recibí en la clínica a José Mateo indicando que se le subieron…" at bounding box center [245, 126] width 144 height 32
click at [299, 130] on textarea "Siendo las 10:02 recibí en la clínica a José Mateo indicando que se le subieron…" at bounding box center [245, 126] width 144 height 32
type textarea "Siendo las 10:02 recibí en la clínica a [PERSON_NAME] indicando que se le subie…"
click at [271, 173] on button "Crear consulta" at bounding box center [268, 174] width 57 height 12
